Goal: Navigation & Orientation: Find specific page/section

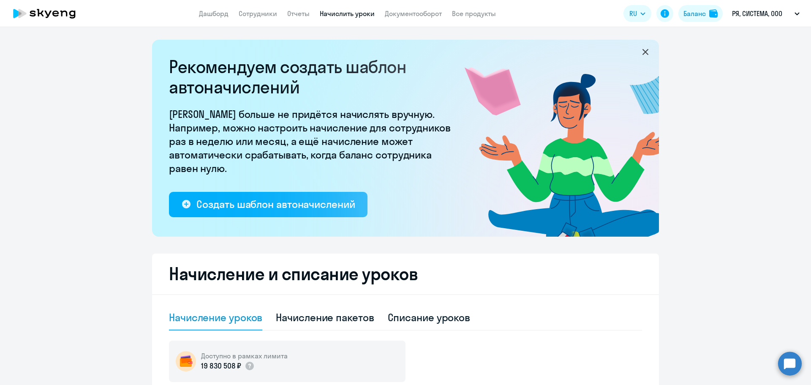
select select "10"
click at [747, 80] on li "РЯ, СИСТЕМА, ООО" at bounding box center [755, 81] width 98 height 21
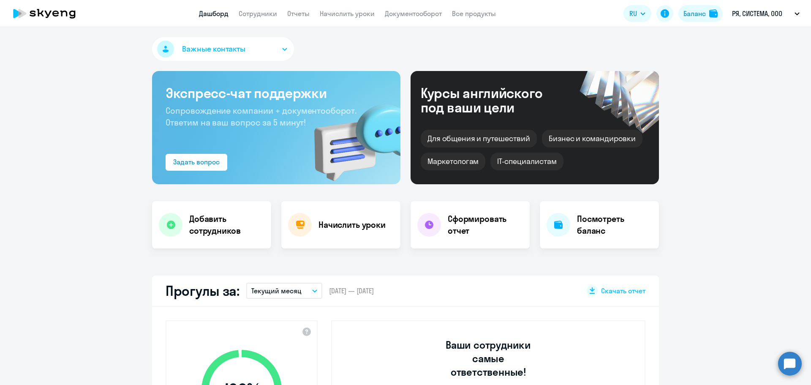
select select "30"
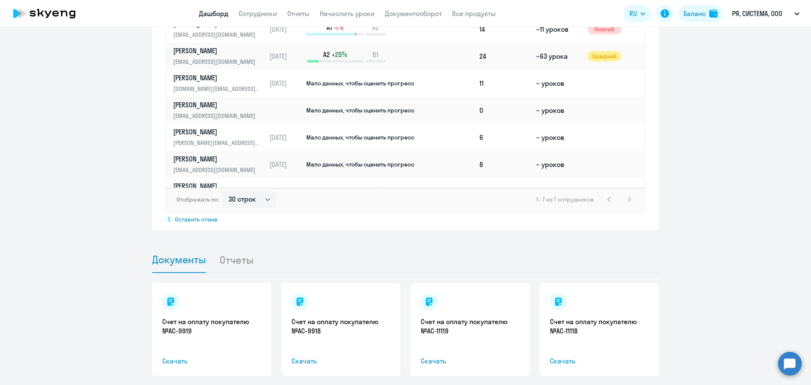
scroll to position [684, 0]
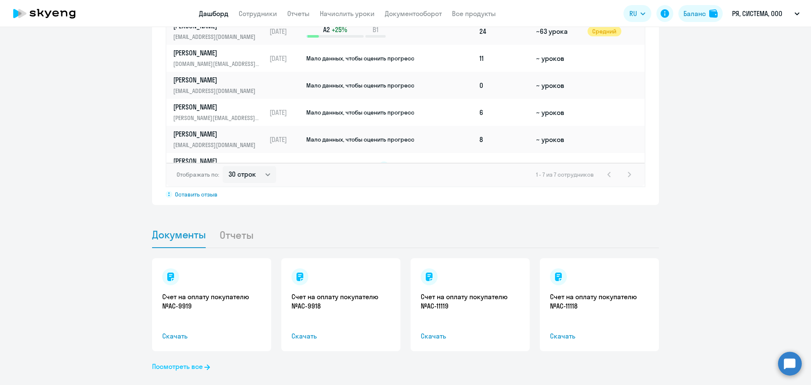
click at [174, 361] on link "Посмотреть все" at bounding box center [181, 366] width 58 height 10
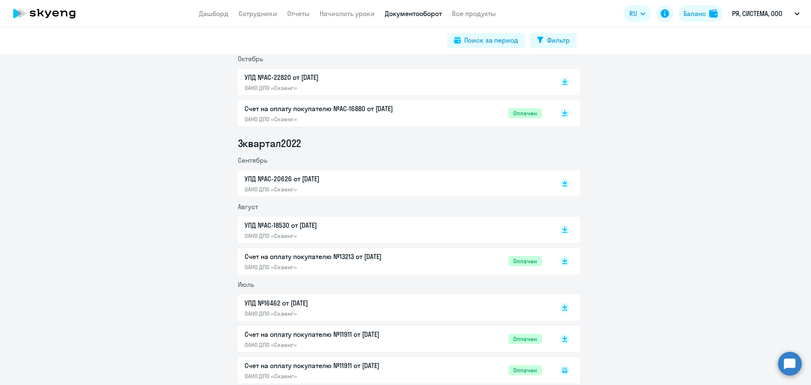
scroll to position [5311, 0]
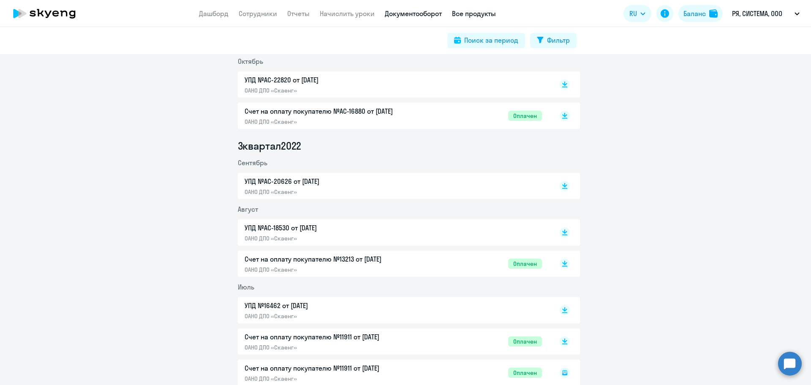
click at [470, 14] on link "Все продукты" at bounding box center [474, 13] width 44 height 8
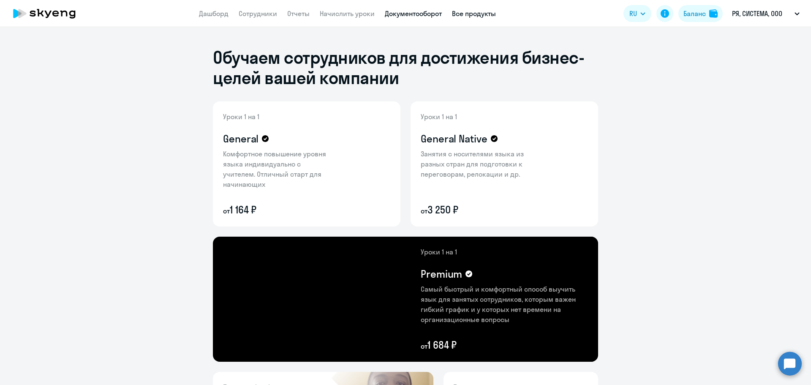
click at [413, 13] on link "Документооборот" at bounding box center [413, 13] width 57 height 8
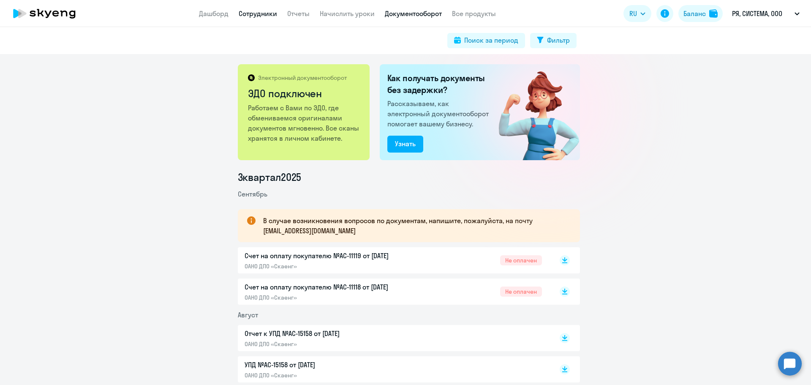
click at [258, 17] on link "Сотрудники" at bounding box center [258, 13] width 38 height 8
select select "30"
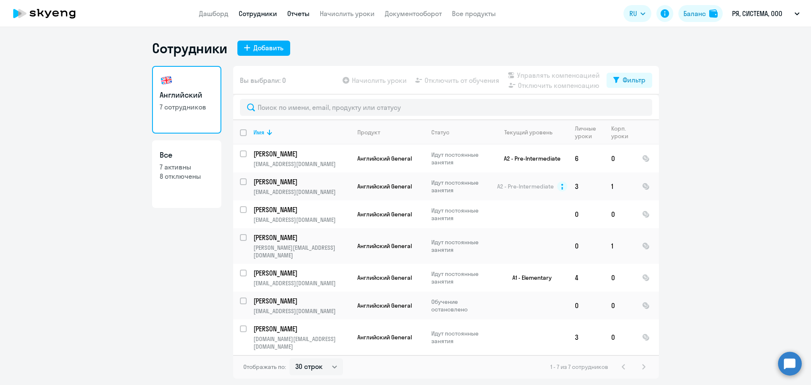
click at [306, 11] on link "Отчеты" at bounding box center [298, 13] width 22 height 8
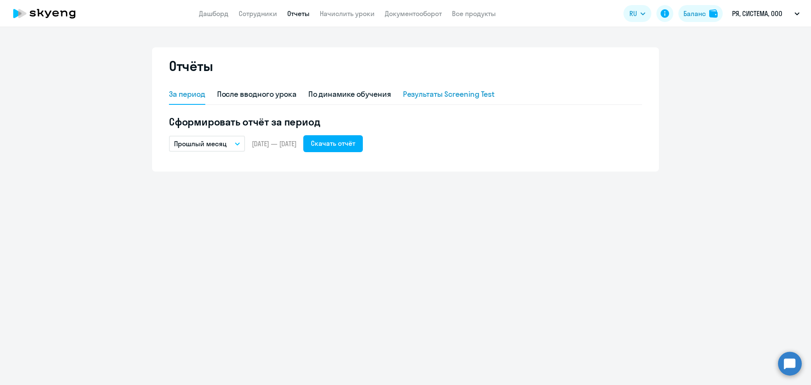
click at [459, 93] on div "Результаты Screening Test" at bounding box center [449, 94] width 92 height 11
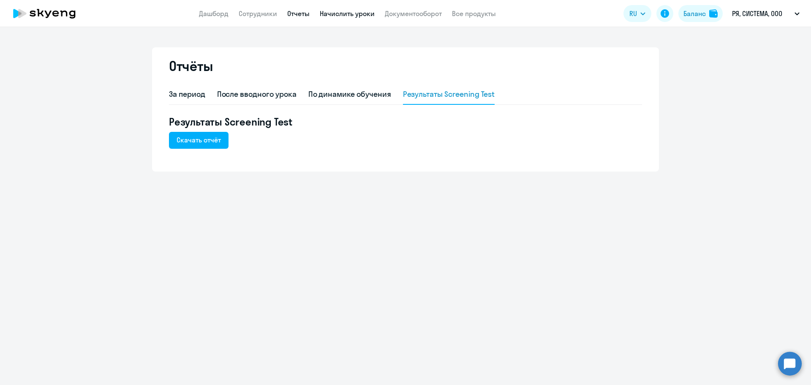
click at [350, 17] on link "Начислить уроки" at bounding box center [347, 13] width 55 height 8
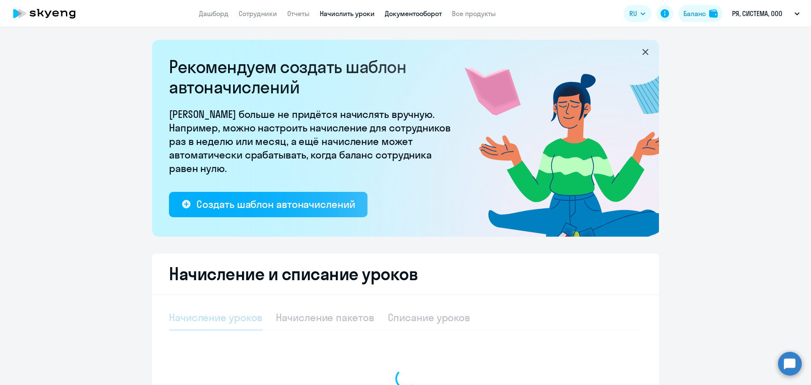
select select "10"
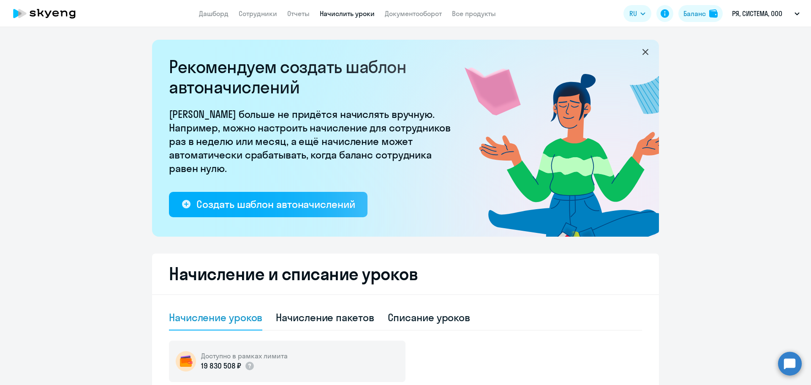
click at [444, 14] on nav "Дашборд Сотрудники Отчеты Начислить уроки Документооборот Все продукты" at bounding box center [347, 13] width 297 height 11
click at [431, 15] on link "Документооборот" at bounding box center [413, 13] width 57 height 8
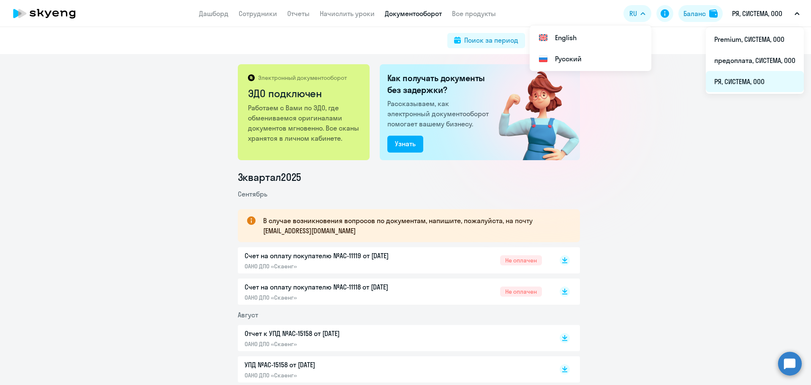
click at [734, 80] on li "РЯ, СИСТЕМА, ООО" at bounding box center [755, 81] width 98 height 21
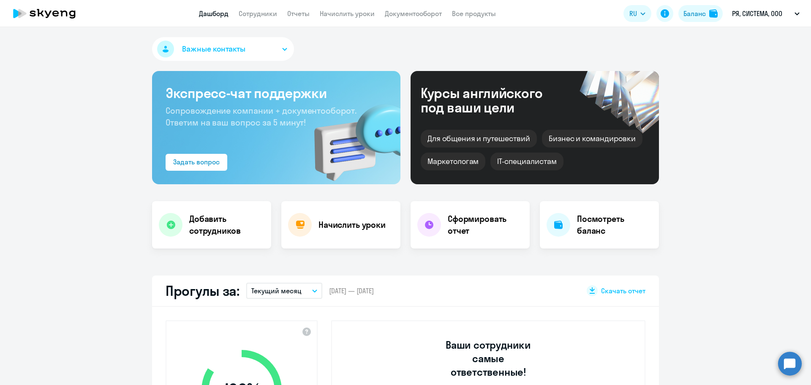
select select "30"
